Goal: Task Accomplishment & Management: Use online tool/utility

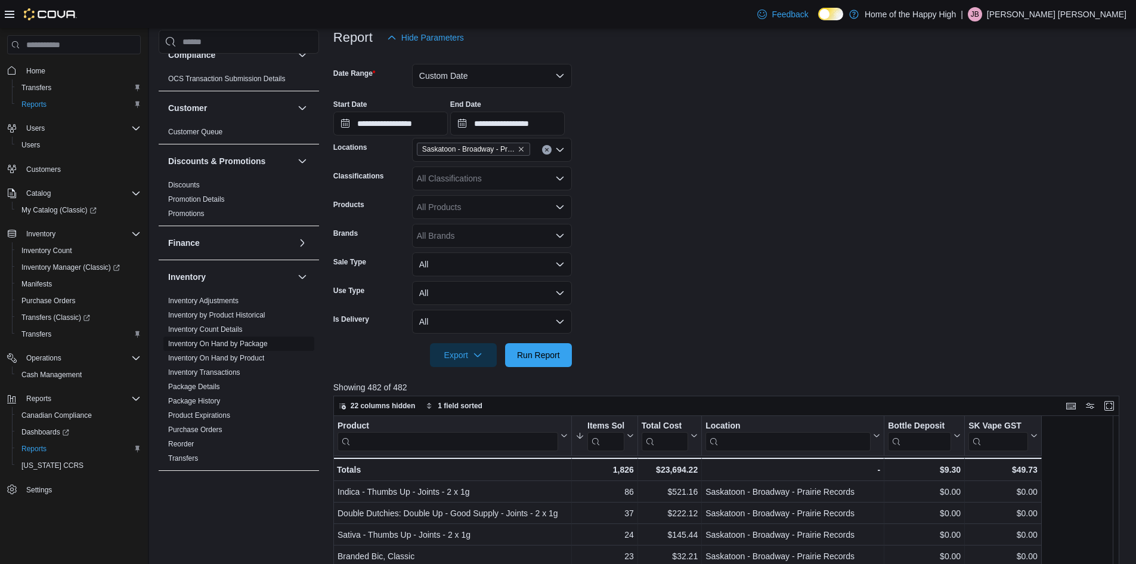
scroll to position [75, 0]
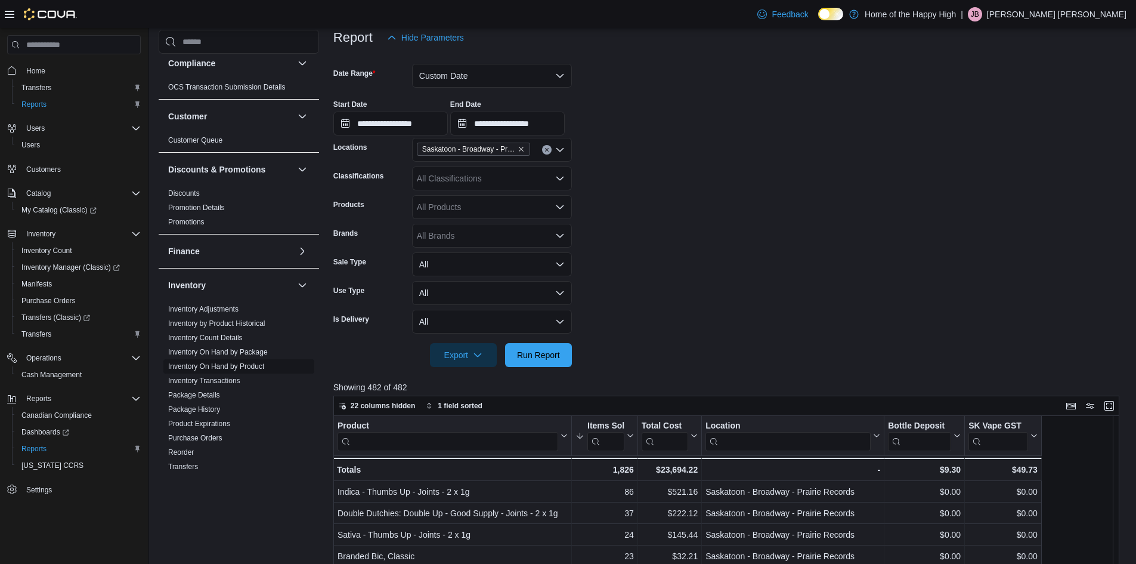
click at [232, 364] on link "Inventory On Hand by Product" at bounding box center [216, 366] width 96 height 8
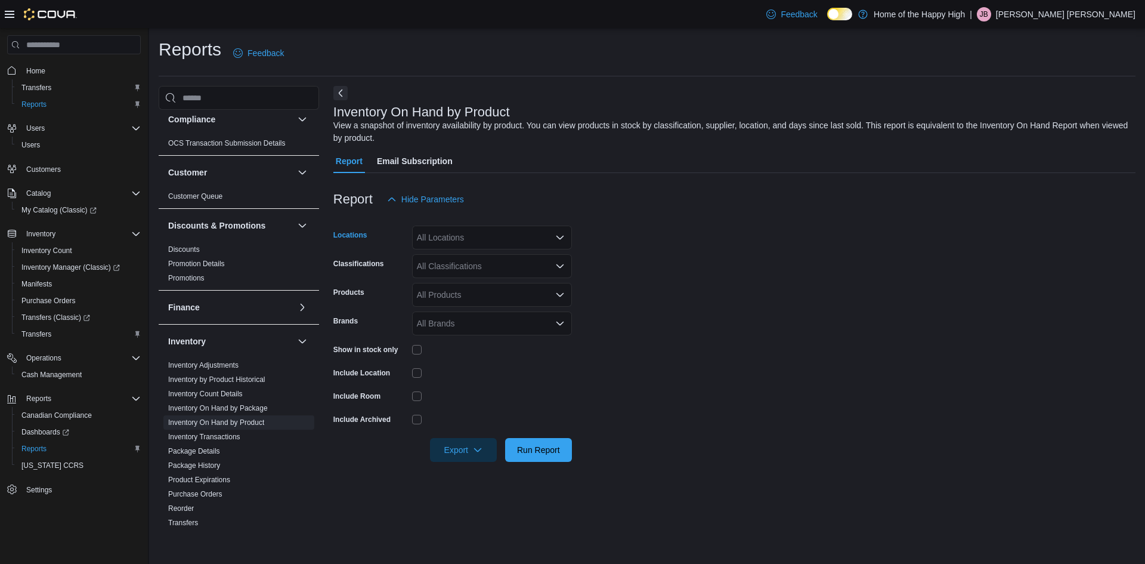
click at [496, 242] on div "All Locations" at bounding box center [492, 237] width 160 height 24
type input "****"
click at [521, 291] on span "Saskatoon - Broadway - Prairie Records" at bounding box center [530, 292] width 149 height 12
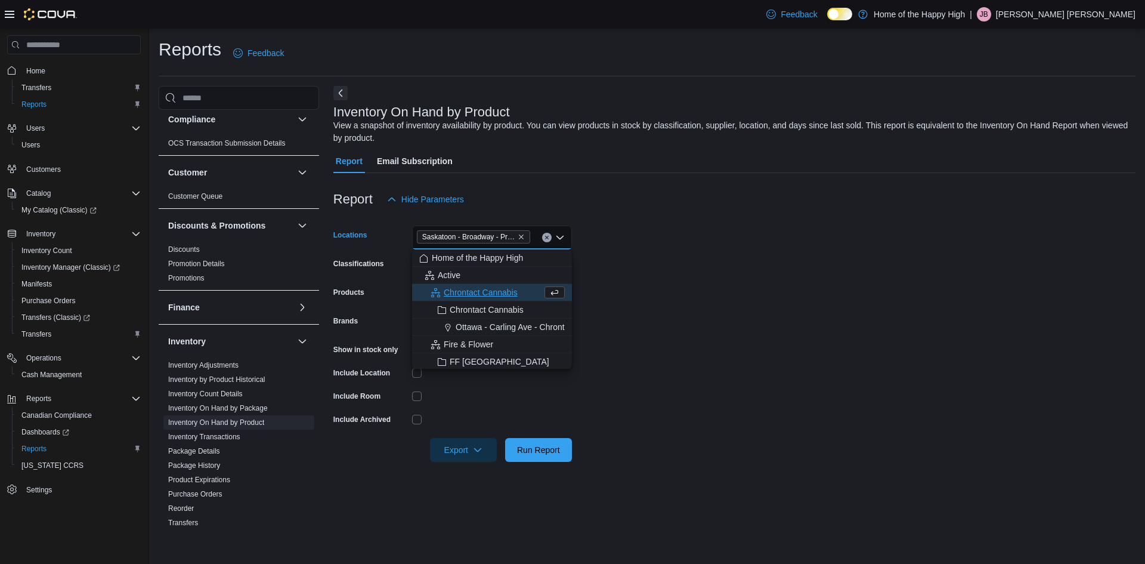
click at [760, 271] on form "Locations [GEOGRAPHIC_DATA] - [GEOGRAPHIC_DATA] - Prairie Records Combo box. Se…" at bounding box center [734, 336] width 802 height 251
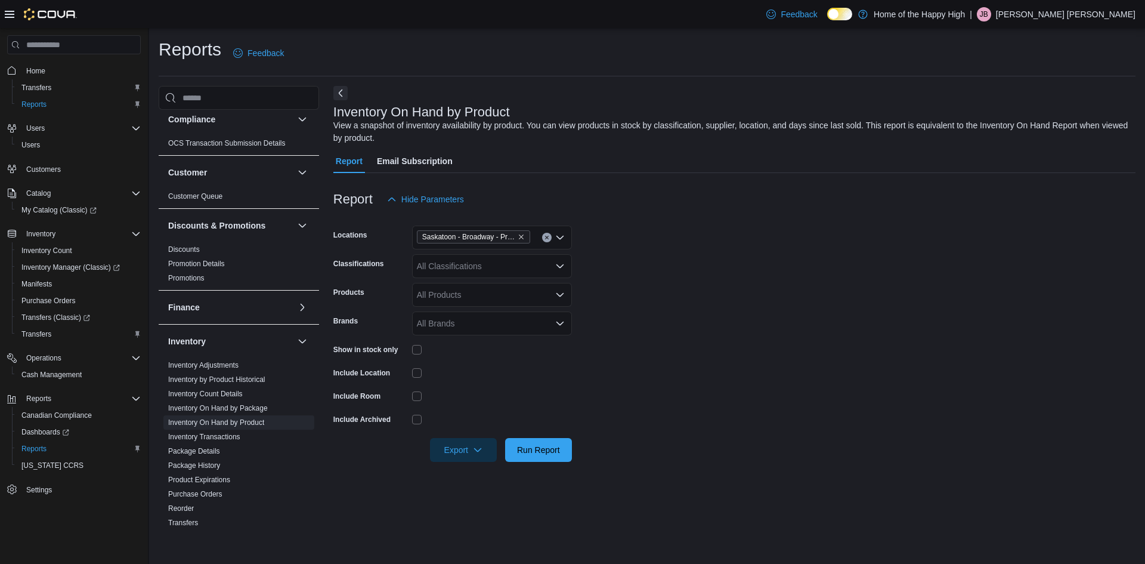
click at [456, 267] on div "All Classifications" at bounding box center [492, 266] width 160 height 24
click at [460, 324] on span "Joints" at bounding box center [461, 325] width 22 height 12
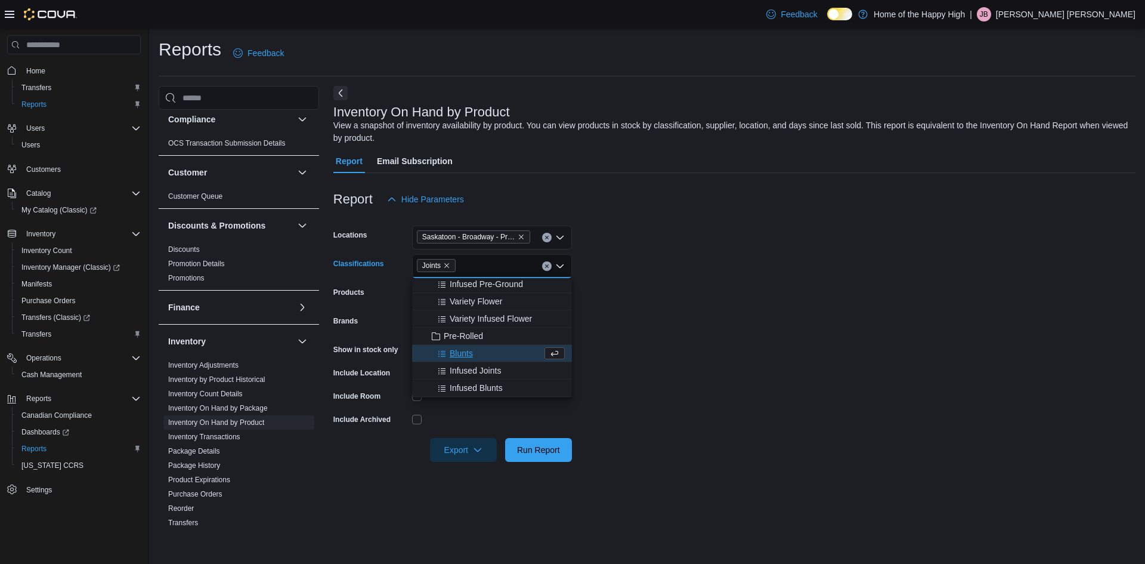
scroll to position [104, 0]
click at [467, 356] on span "Blunts" at bounding box center [461, 355] width 23 height 12
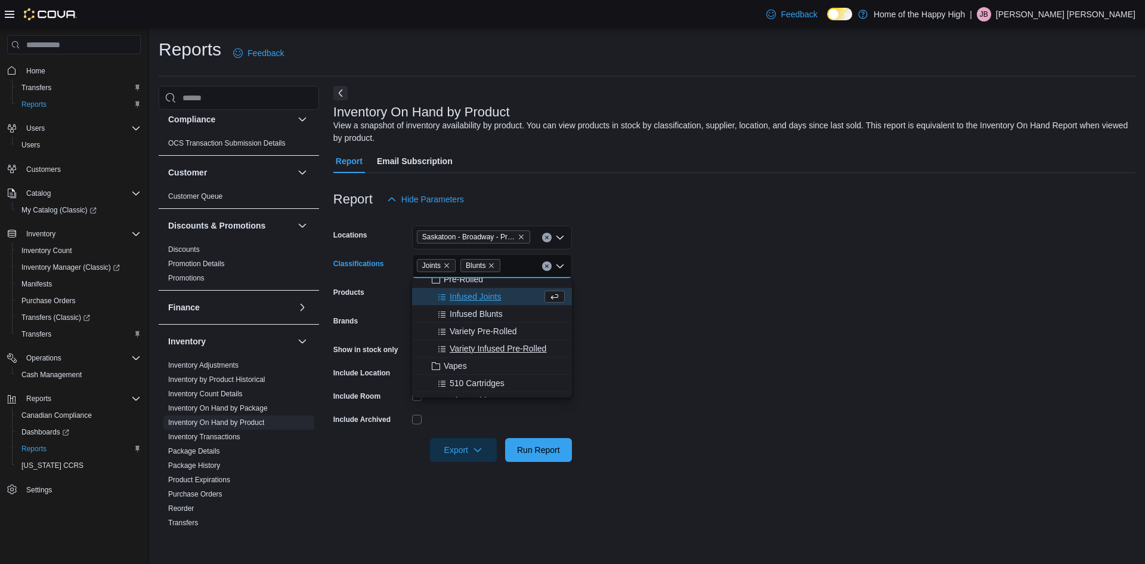
scroll to position [164, 0]
click at [611, 319] on form "Locations [GEOGRAPHIC_DATA] - [GEOGRAPHIC_DATA] - Prairie Records Classificatio…" at bounding box center [734, 336] width 802 height 251
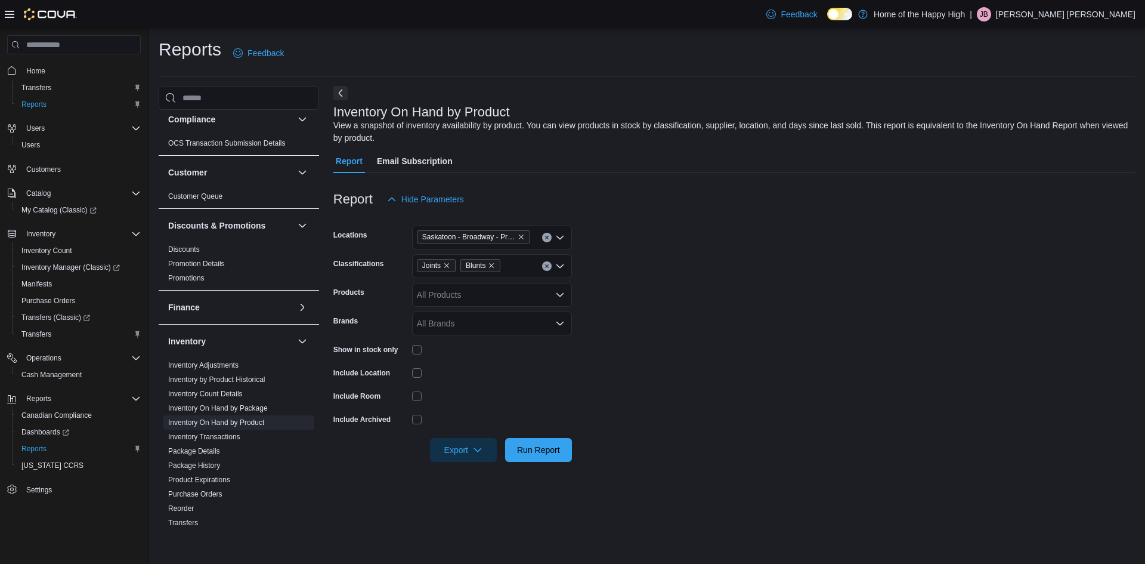
click at [518, 267] on div "Joints Blunts" at bounding box center [492, 266] width 160 height 24
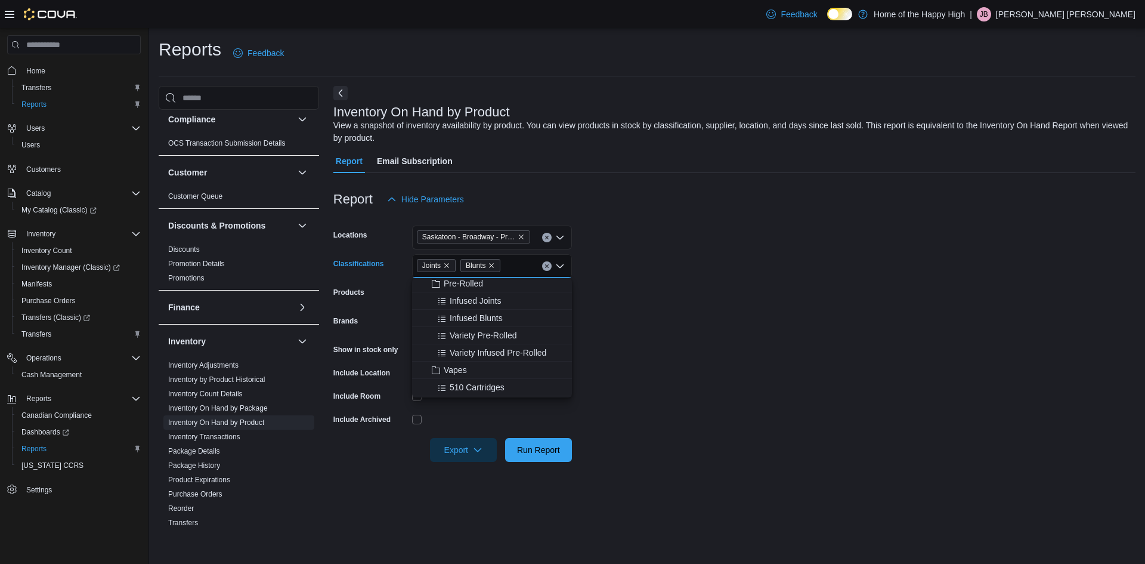
scroll to position [179, 0]
click at [489, 316] on span "Variety Pre-Rolled" at bounding box center [483, 315] width 67 height 12
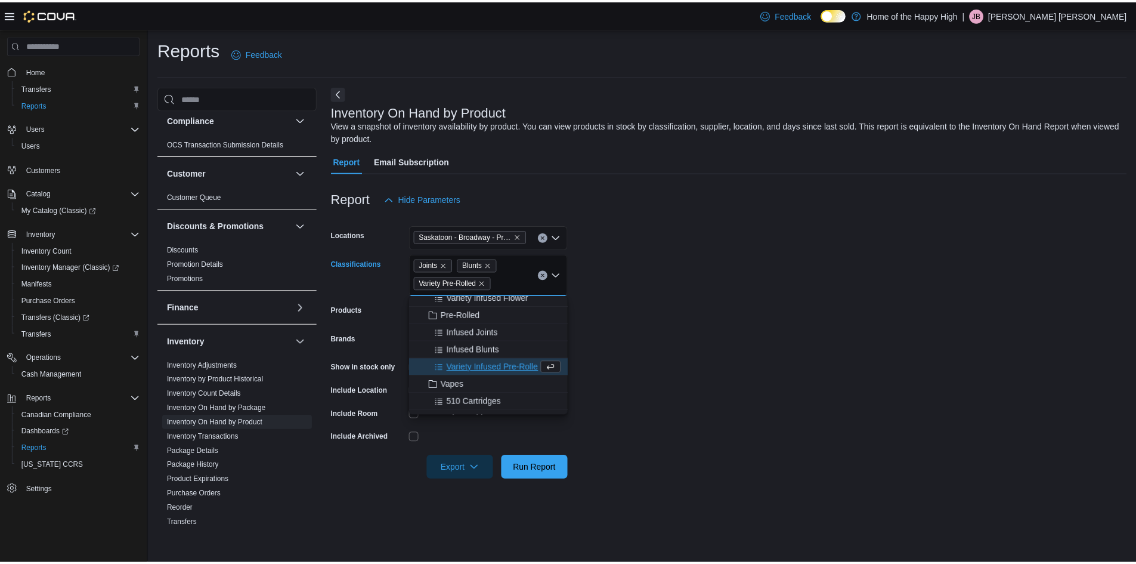
scroll to position [134, 0]
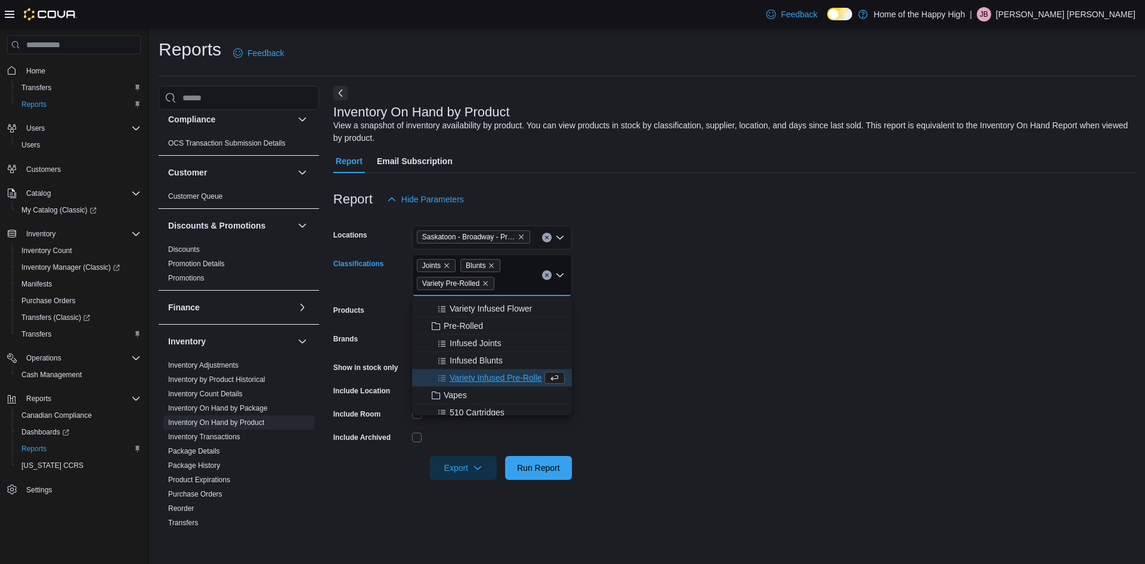
click at [628, 353] on form "Locations [GEOGRAPHIC_DATA] - [GEOGRAPHIC_DATA] - Prairie Records Classificatio…" at bounding box center [734, 345] width 802 height 268
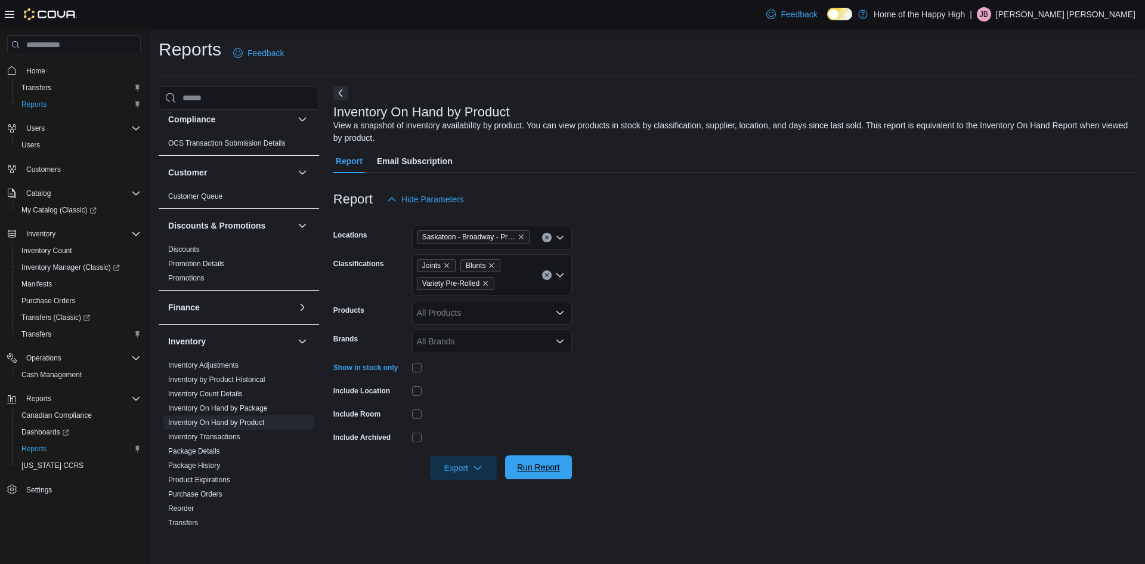
click at [534, 462] on span "Run Report" at bounding box center [538, 467] width 52 height 24
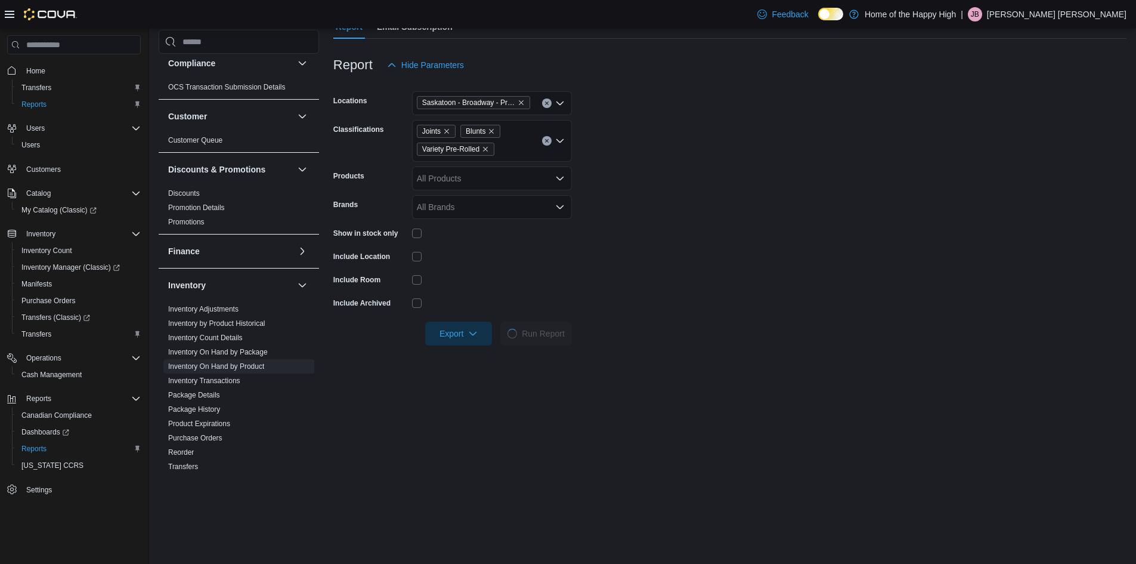
scroll to position [119, 0]
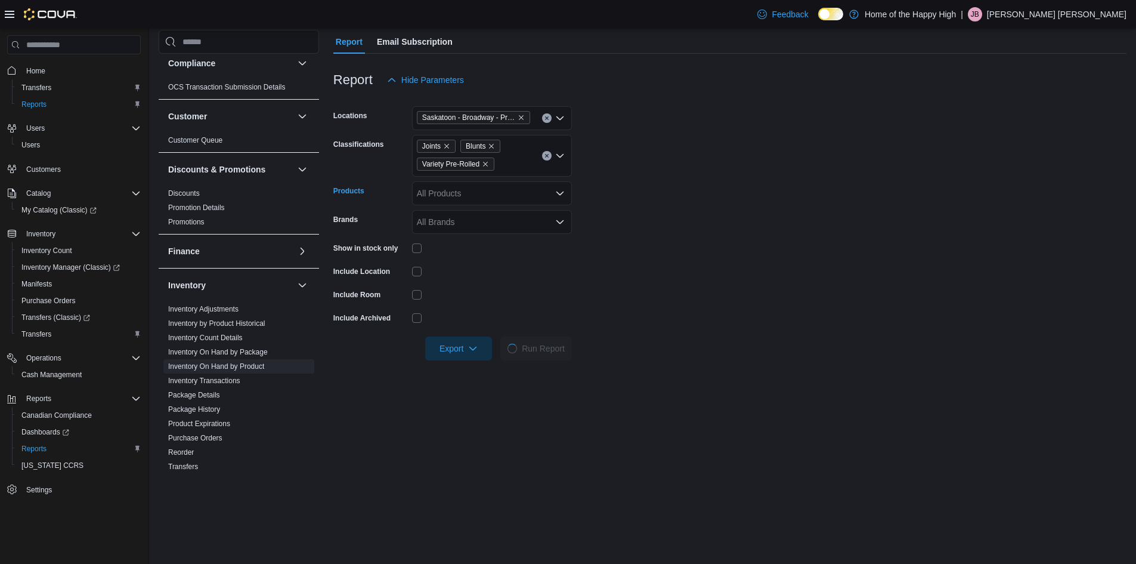
click at [487, 190] on div "All Products" at bounding box center [492, 193] width 160 height 24
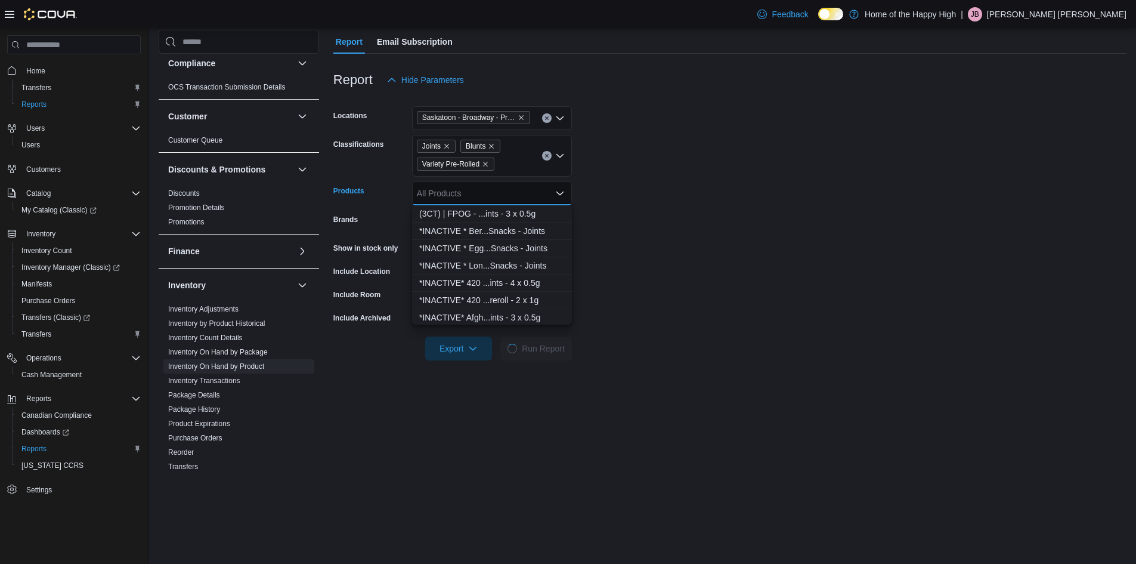
click at [737, 178] on form "Locations [GEOGRAPHIC_DATA] - [GEOGRAPHIC_DATA] - Prairie Records Classificatio…" at bounding box center [729, 226] width 793 height 268
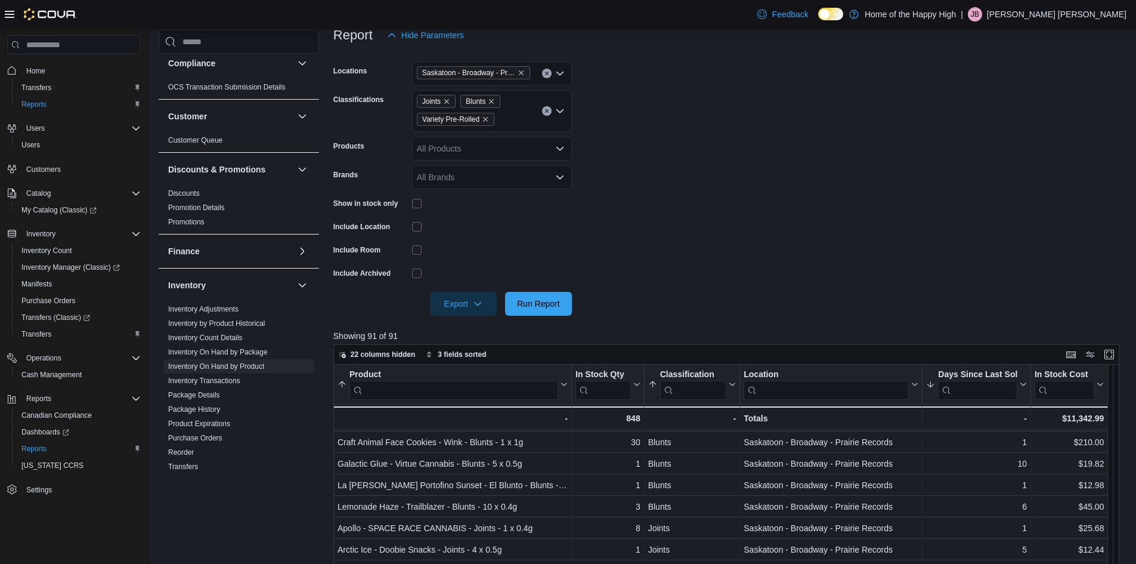
scroll to position [0, 0]
click at [353, 354] on span "22 columns hidden" at bounding box center [383, 355] width 65 height 10
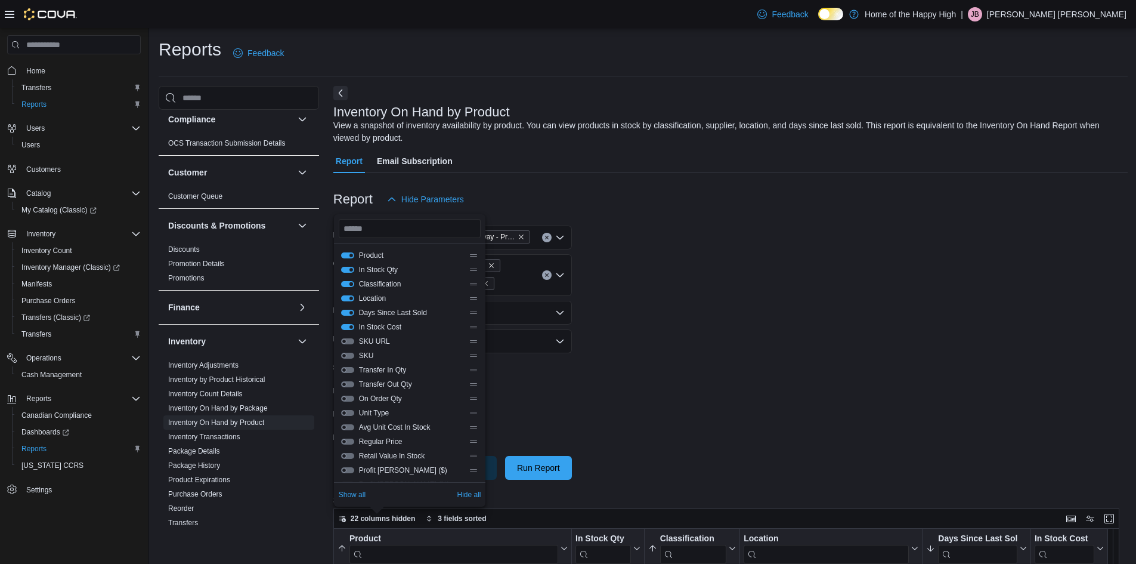
click at [349, 287] on button "Classification" at bounding box center [347, 284] width 13 height 6
click at [350, 299] on button "Location" at bounding box center [347, 298] width 13 height 6
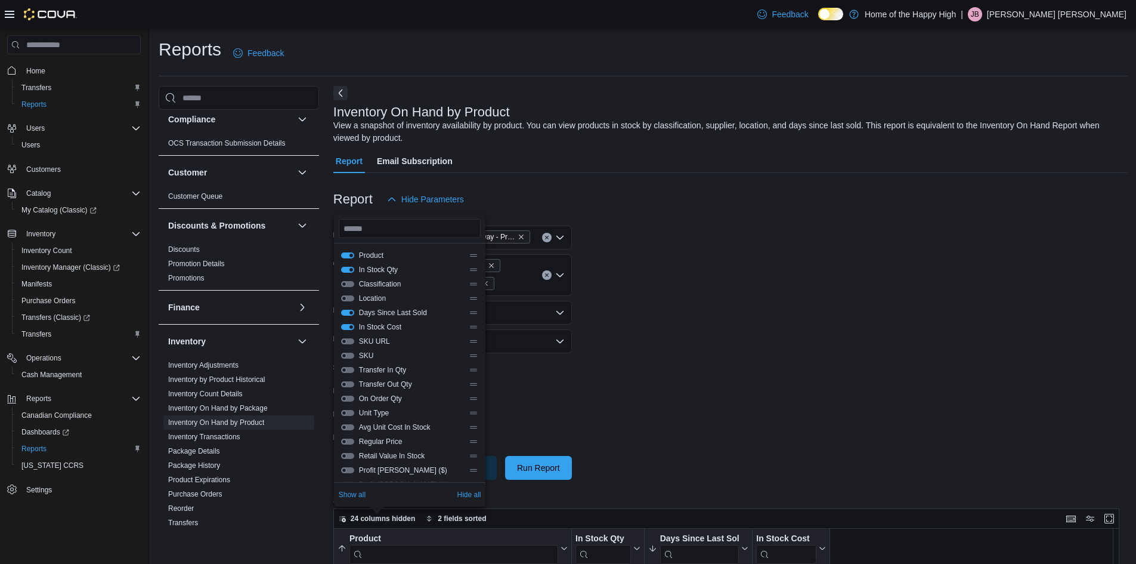
click at [342, 316] on div "Days Since Last Sold" at bounding box center [410, 313] width 138 height 10
click at [347, 311] on button "Days Since Last Sold" at bounding box center [347, 313] width 13 height 6
click at [350, 327] on button "In Stock Cost" at bounding box center [347, 327] width 13 height 6
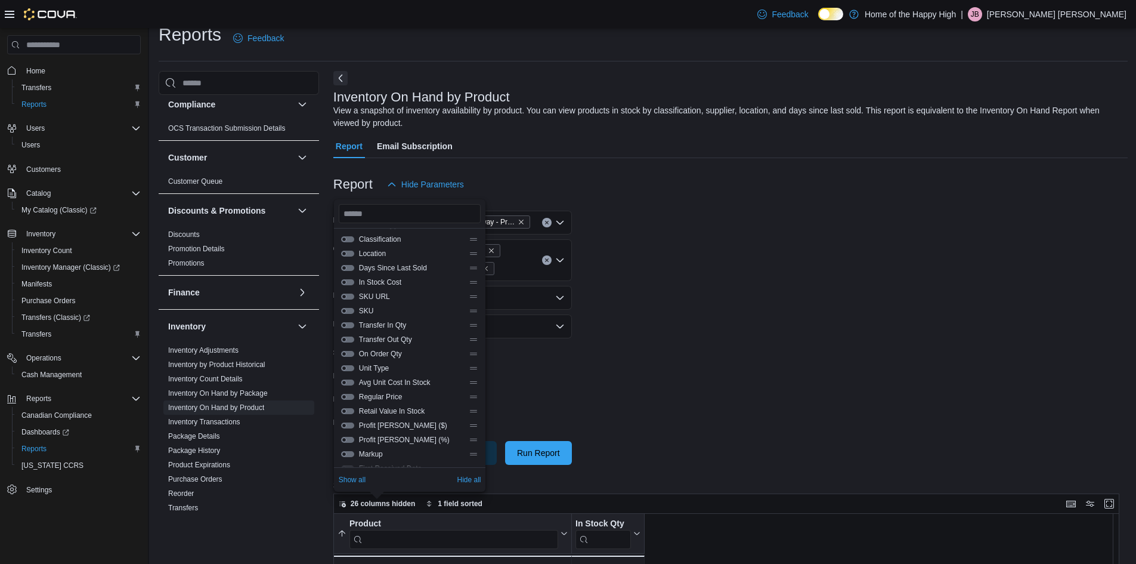
scroll to position [45, 0]
click at [345, 296] on button "SKU" at bounding box center [347, 296] width 13 height 6
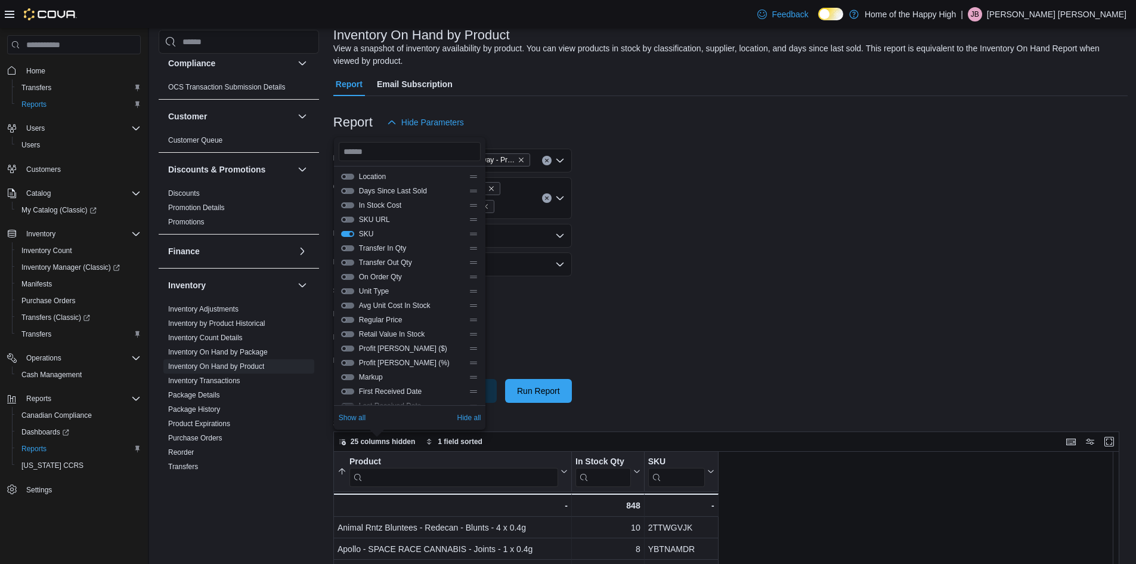
scroll to position [15, 0]
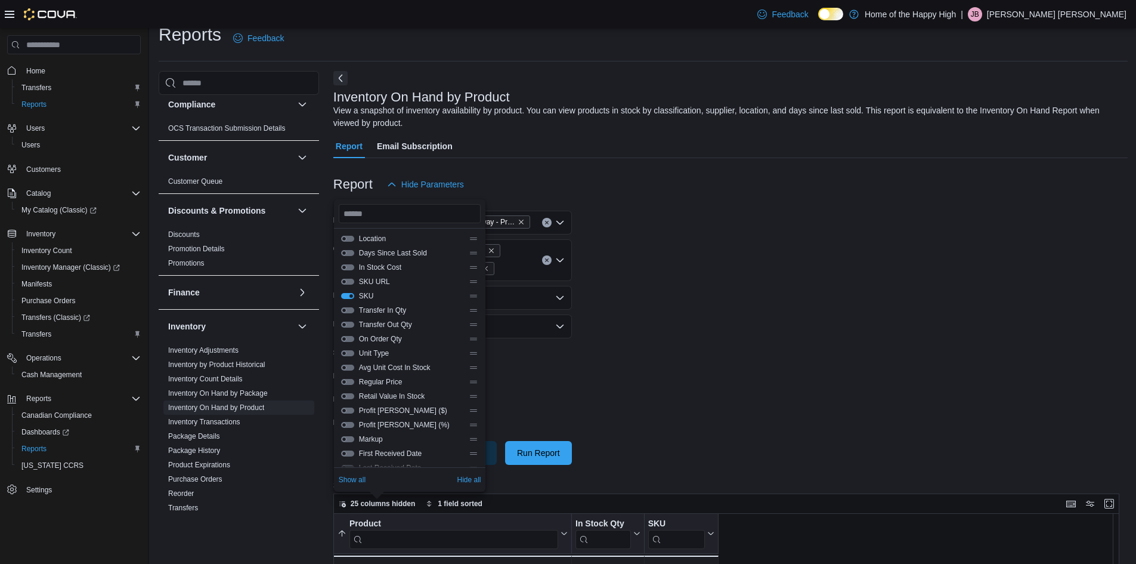
click at [653, 363] on form "Locations [GEOGRAPHIC_DATA] - [GEOGRAPHIC_DATA] - Prairie Records Classificatio…" at bounding box center [730, 330] width 794 height 268
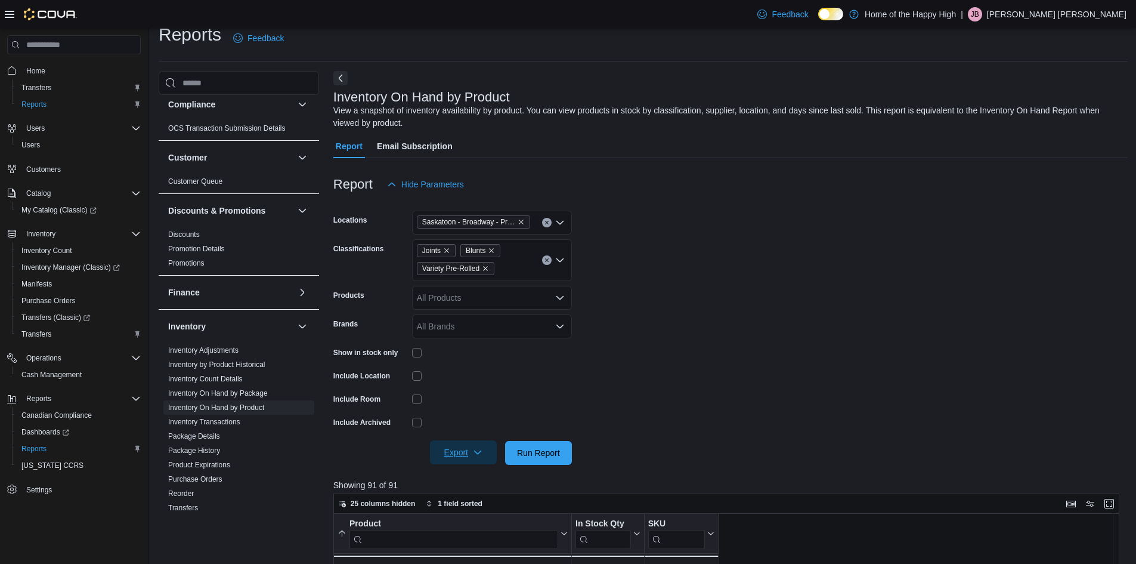
click at [463, 449] on span "Export" at bounding box center [463, 452] width 52 height 24
click at [480, 477] on span "Export to Excel" at bounding box center [465, 477] width 54 height 10
click at [464, 478] on span "Export to Excel" at bounding box center [465, 477] width 54 height 10
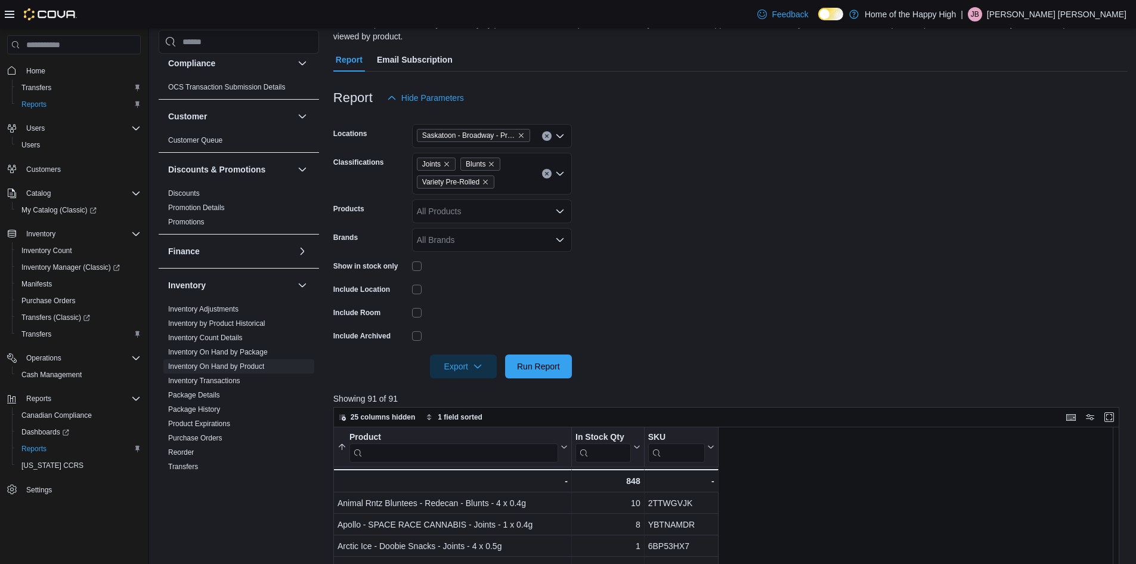
scroll to position [89, 0]
